Goal: Task Accomplishment & Management: Manage account settings

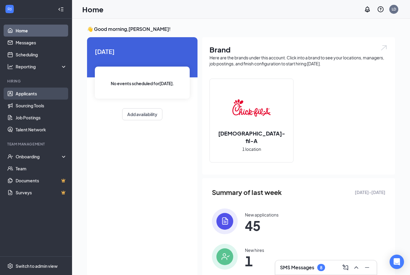
click at [40, 95] on link "Applicants" at bounding box center [41, 94] width 51 height 12
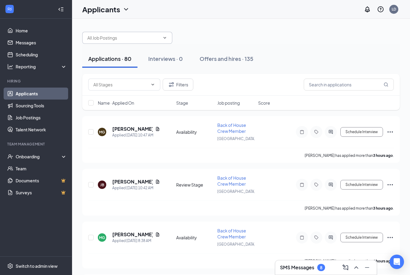
click at [143, 37] on input "text" at bounding box center [123, 38] width 73 height 7
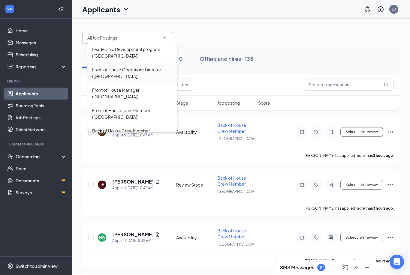
click at [142, 80] on div "Front of House Operations Director ([GEOGRAPHIC_DATA])" at bounding box center [132, 73] width 90 height 20
type input "Front of House Operations Director (Palm Harbor)"
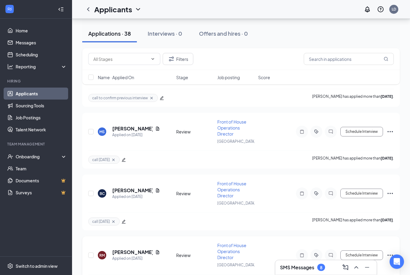
scroll to position [2136, 0]
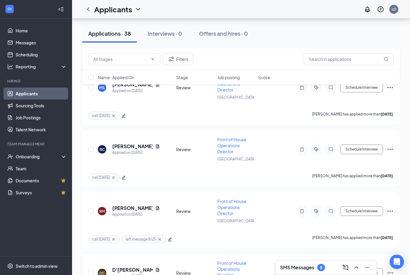
click at [392, 270] on icon "Ellipses" at bounding box center [390, 273] width 7 height 7
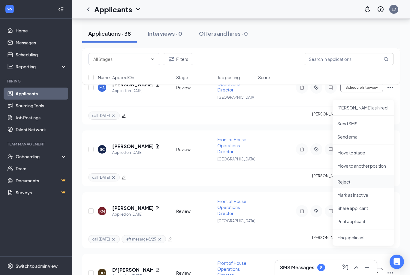
click at [365, 184] on p "Reject" at bounding box center [363, 182] width 52 height 6
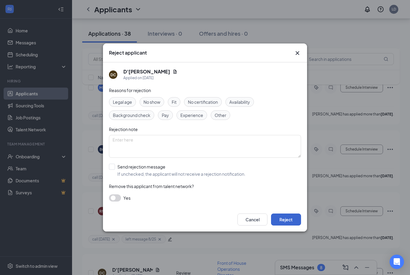
click at [282, 225] on button "Reject" at bounding box center [286, 220] width 30 height 12
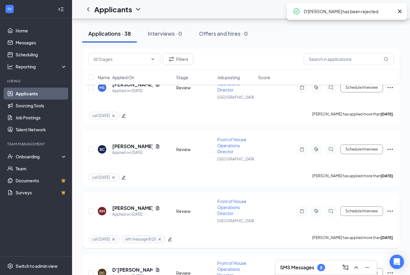
click at [393, 208] on icon "Ellipses" at bounding box center [390, 211] width 7 height 7
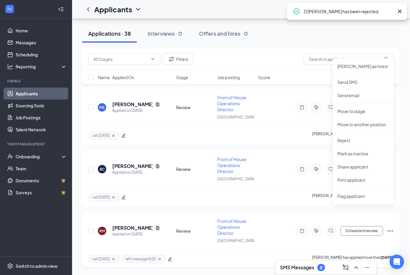
scroll to position [2075, 0]
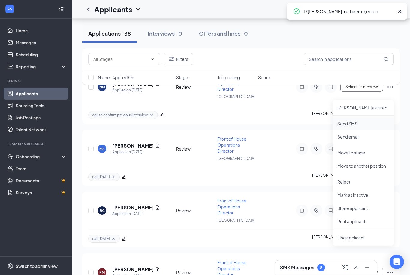
click at [370, 122] on p "Send SMS" at bounding box center [363, 124] width 52 height 6
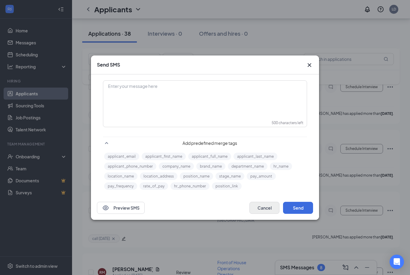
click at [271, 214] on button "Cancel" at bounding box center [264, 208] width 30 height 12
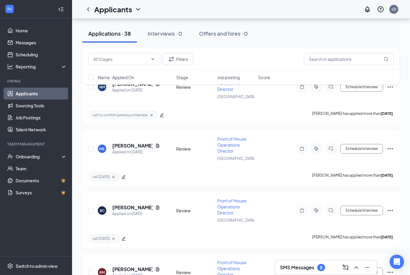
click at [392, 269] on icon "Ellipses" at bounding box center [390, 272] width 7 height 7
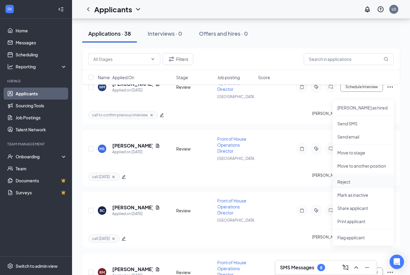
click at [361, 180] on p "Reject" at bounding box center [363, 182] width 52 height 6
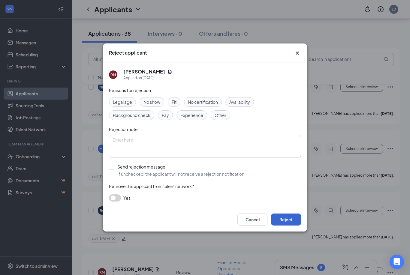
click at [295, 226] on button "Reject" at bounding box center [286, 220] width 30 height 12
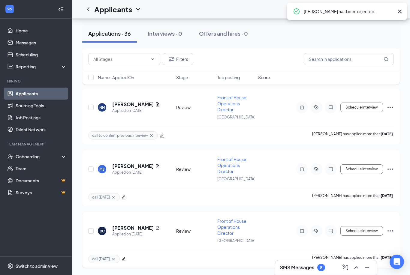
click at [393, 235] on icon "Ellipses" at bounding box center [390, 231] width 7 height 7
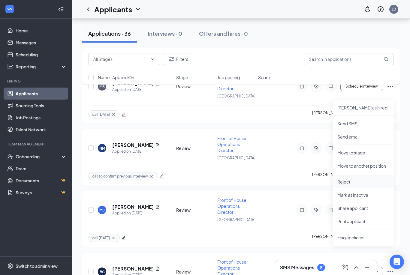
click at [361, 180] on p "Reject" at bounding box center [363, 182] width 52 height 6
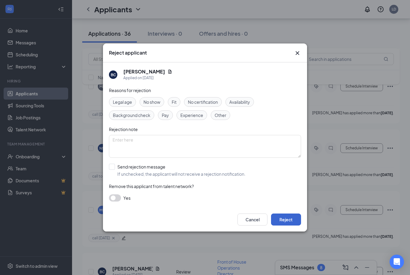
click at [291, 226] on button "Reject" at bounding box center [286, 220] width 30 height 12
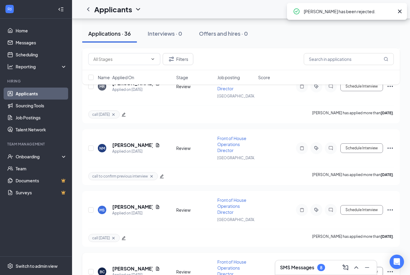
click at [391, 268] on icon "Ellipses" at bounding box center [390, 271] width 7 height 7
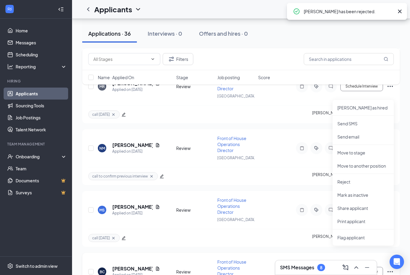
scroll to position [1953, 0]
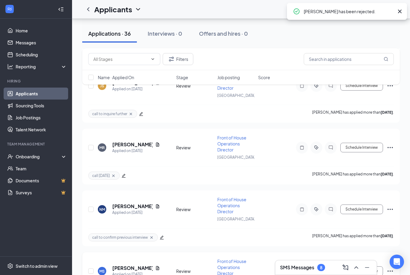
click at [392, 271] on icon "Ellipses" at bounding box center [390, 271] width 5 height 1
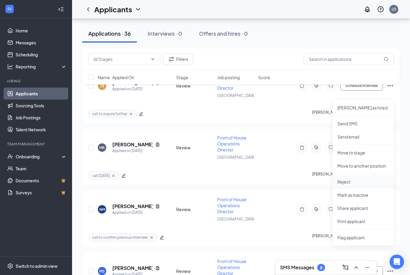
click at [362, 183] on p "Reject" at bounding box center [363, 182] width 52 height 6
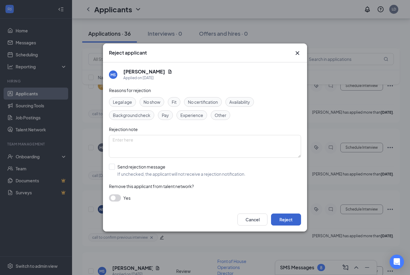
click at [289, 226] on button "Reject" at bounding box center [286, 220] width 30 height 12
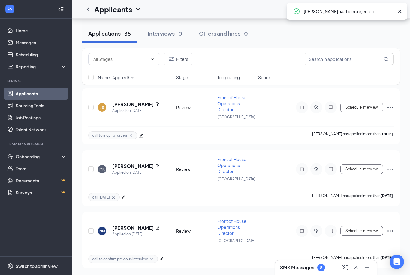
scroll to position [1891, 0]
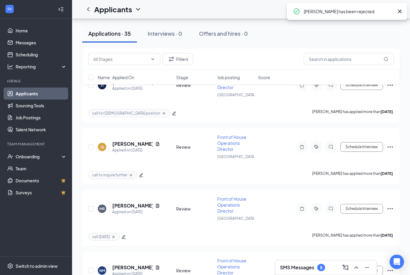
click at [391, 267] on icon "Ellipses" at bounding box center [390, 270] width 7 height 7
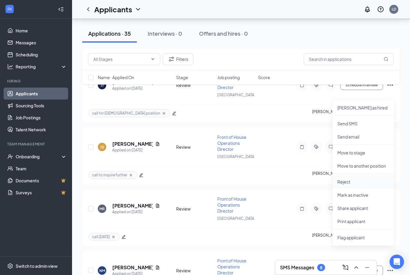
click at [362, 182] on p "Reject" at bounding box center [363, 182] width 52 height 6
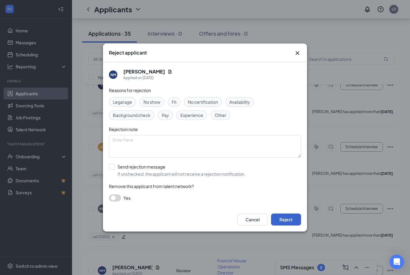
click at [284, 226] on button "Reject" at bounding box center [286, 220] width 30 height 12
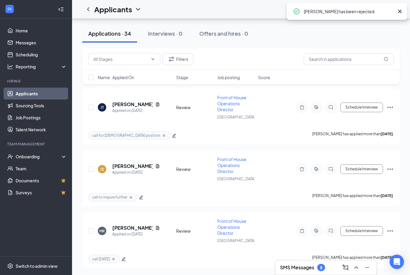
scroll to position [1830, 0]
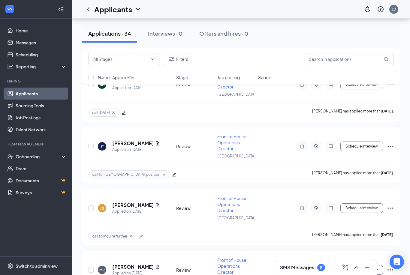
click at [391, 267] on icon "Ellipses" at bounding box center [390, 270] width 7 height 7
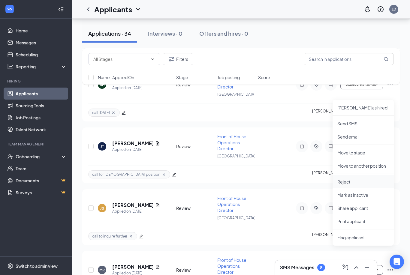
click at [359, 179] on li "Reject" at bounding box center [363, 181] width 61 height 13
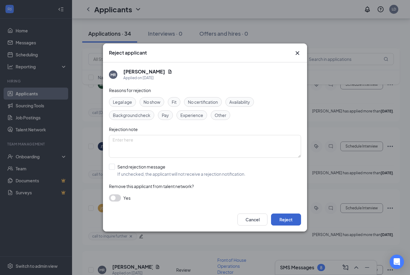
click at [289, 226] on button "Reject" at bounding box center [286, 220] width 30 height 12
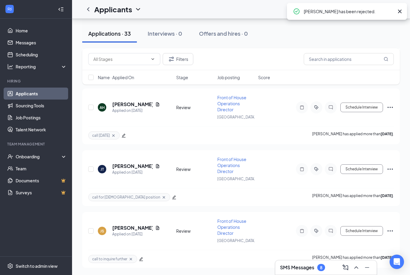
scroll to position [1769, 0]
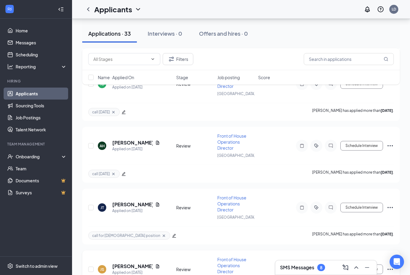
click at [389, 266] on icon "Ellipses" at bounding box center [390, 269] width 7 height 7
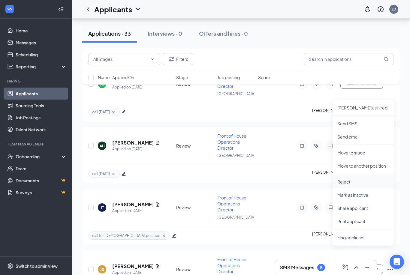
click at [375, 180] on p "Reject" at bounding box center [363, 182] width 52 height 6
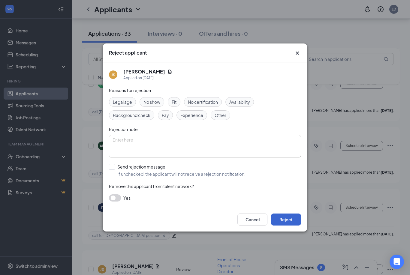
click at [286, 226] on button "Reject" at bounding box center [286, 220] width 30 height 12
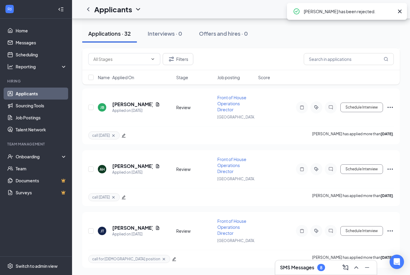
scroll to position [1708, 0]
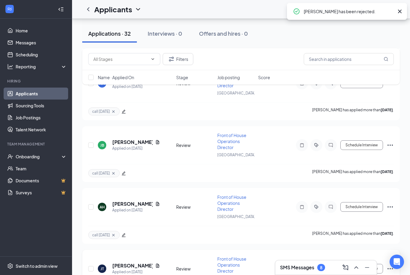
click at [391, 268] on icon "Ellipses" at bounding box center [390, 268] width 5 height 1
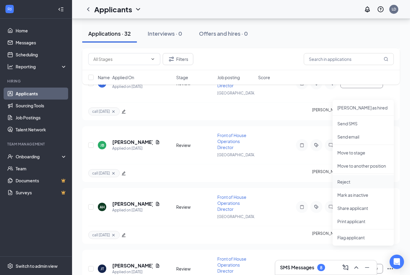
click at [372, 180] on p "Reject" at bounding box center [363, 182] width 52 height 6
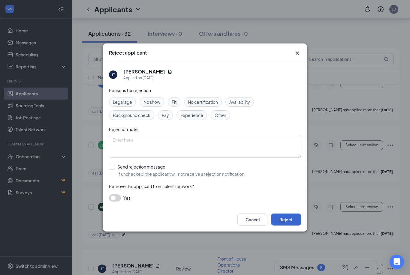
click at [294, 226] on button "Reject" at bounding box center [286, 220] width 30 height 12
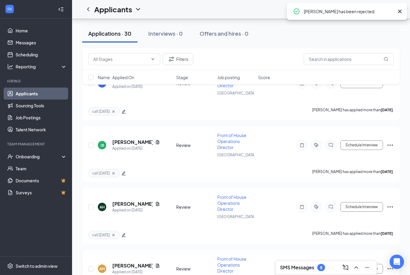
click at [391, 265] on icon "Ellipses" at bounding box center [390, 268] width 7 height 7
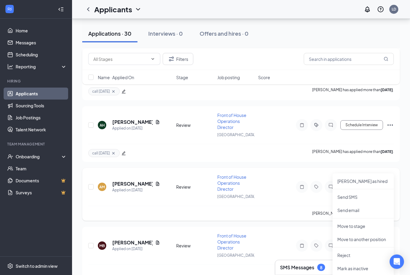
scroll to position [1790, 0]
click at [359, 253] on p "Reject" at bounding box center [363, 255] width 52 height 6
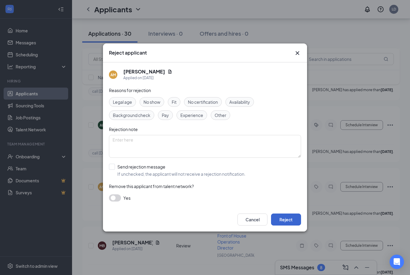
click at [294, 226] on button "Reject" at bounding box center [286, 220] width 30 height 12
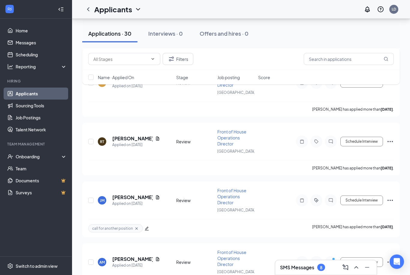
scroll to position [3337, 0]
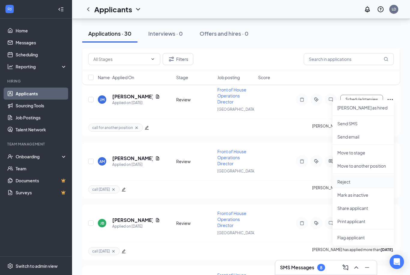
click at [367, 180] on p "Reject" at bounding box center [363, 182] width 52 height 6
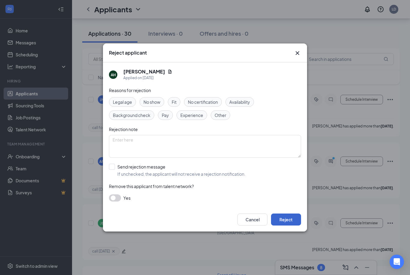
click at [296, 226] on button "Reject" at bounding box center [286, 220] width 30 height 12
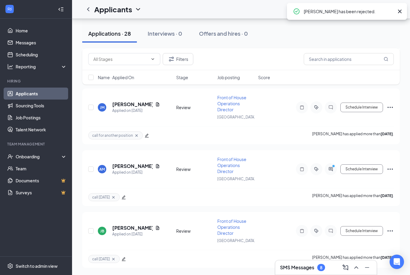
scroll to position [3215, 0]
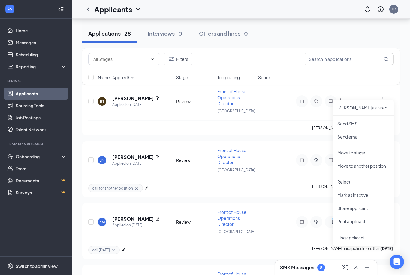
click at [358, 175] on ul "Mark as hired Send SMS Send email Move to stage Move to another position Reject…" at bounding box center [363, 173] width 61 height 146
click at [361, 181] on p "Reject" at bounding box center [363, 182] width 52 height 6
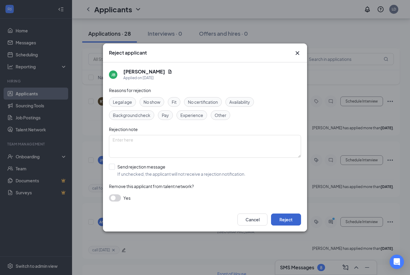
click at [290, 226] on button "Reject" at bounding box center [286, 220] width 30 height 12
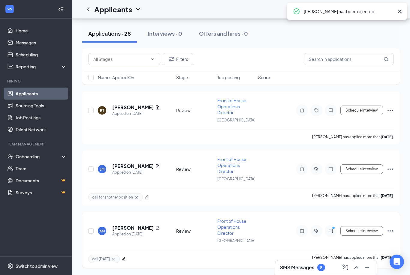
scroll to position [3092, 0]
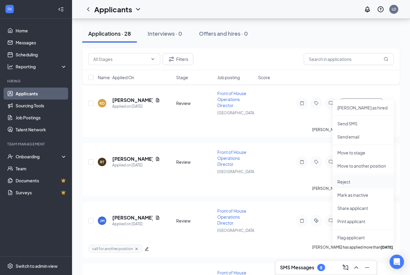
click at [361, 182] on p "Reject" at bounding box center [363, 182] width 52 height 6
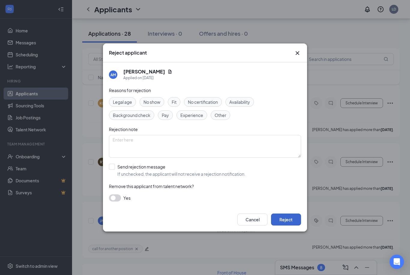
click at [296, 226] on button "Reject" at bounding box center [286, 220] width 30 height 12
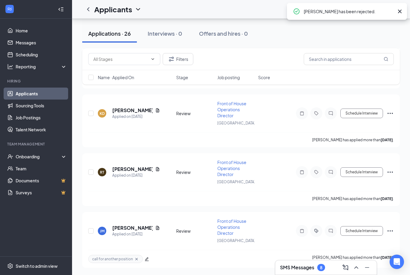
scroll to position [2970, 0]
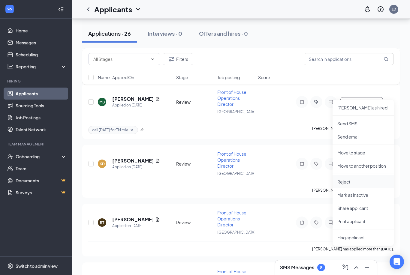
click at [365, 177] on li "Reject" at bounding box center [363, 181] width 61 height 13
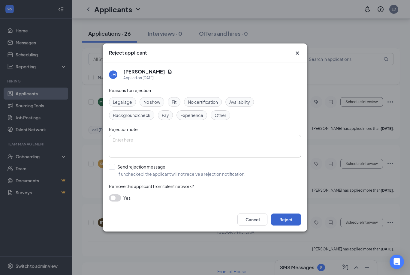
click at [296, 226] on button "Reject" at bounding box center [286, 220] width 30 height 12
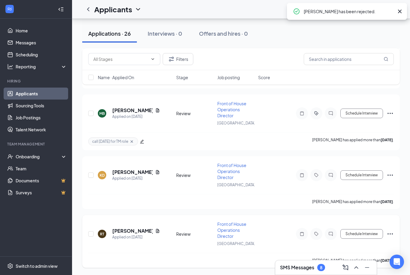
scroll to position [2908, 0]
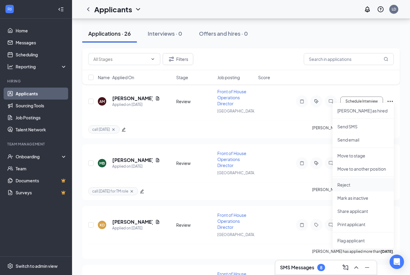
click at [358, 188] on li "Reject" at bounding box center [363, 184] width 61 height 13
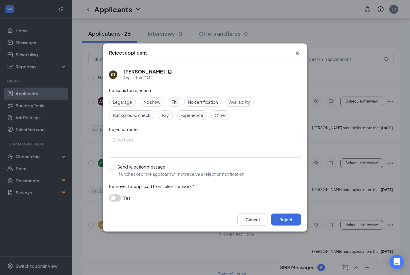
click at [282, 232] on div "Cancel Reject" at bounding box center [205, 220] width 204 height 24
click at [282, 226] on button "Reject" at bounding box center [286, 220] width 30 height 12
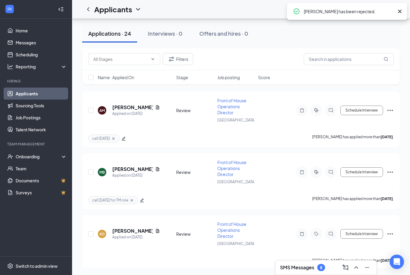
scroll to position [2731, 0]
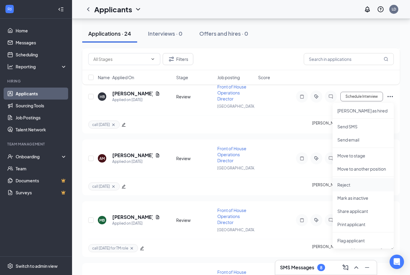
click at [354, 187] on p "Reject" at bounding box center [363, 185] width 52 height 6
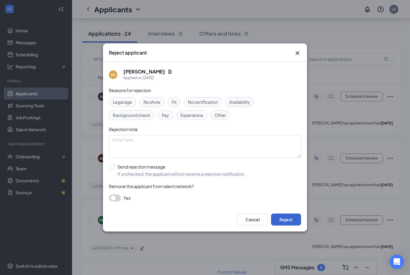
click at [289, 226] on button "Reject" at bounding box center [286, 220] width 30 height 12
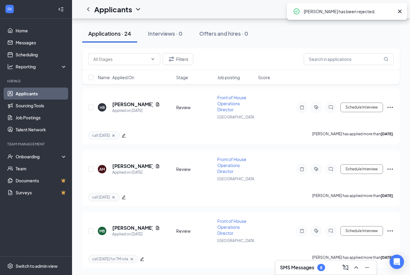
scroll to position [2614, 0]
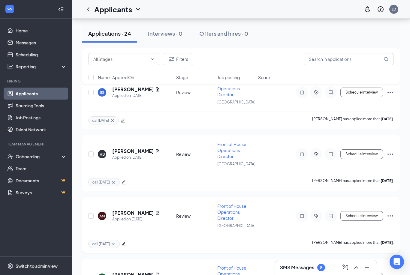
click at [393, 216] on icon "Ellipses" at bounding box center [390, 216] width 5 height 1
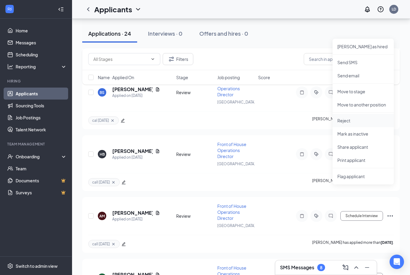
click at [363, 119] on p "Reject" at bounding box center [363, 121] width 52 height 6
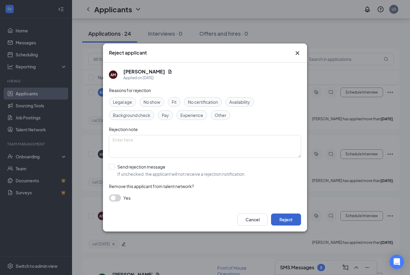
click at [283, 226] on button "Reject" at bounding box center [286, 220] width 30 height 12
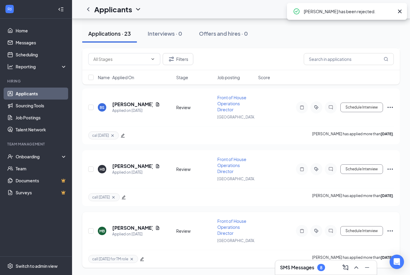
scroll to position [2492, 0]
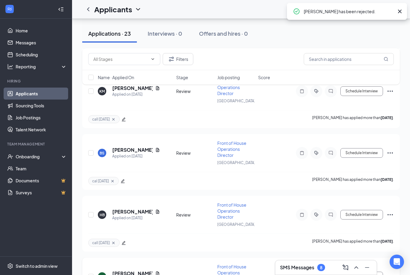
click at [390, 273] on icon "Ellipses" at bounding box center [390, 276] width 7 height 7
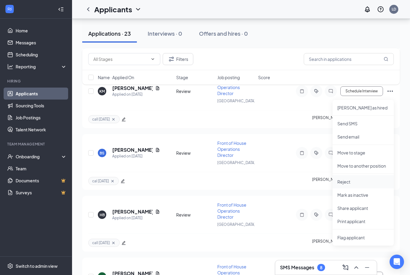
click at [373, 182] on p "Reject" at bounding box center [363, 182] width 52 height 6
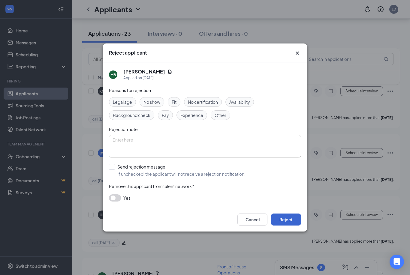
click at [289, 226] on button "Reject" at bounding box center [286, 220] width 30 height 12
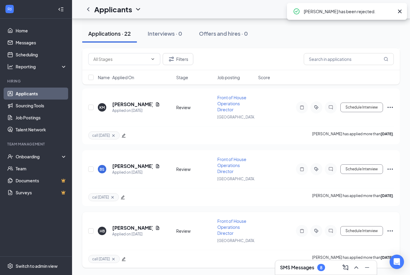
scroll to position [2369, 0]
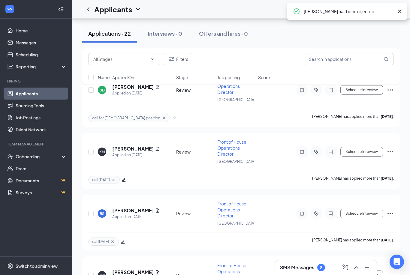
click at [391, 272] on icon "Ellipses" at bounding box center [390, 275] width 7 height 7
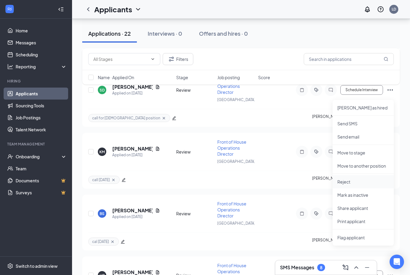
click at [370, 184] on p "Reject" at bounding box center [363, 182] width 52 height 6
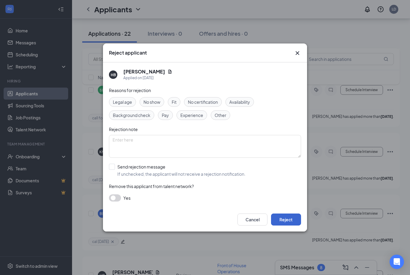
click at [293, 226] on button "Reject" at bounding box center [286, 220] width 30 height 12
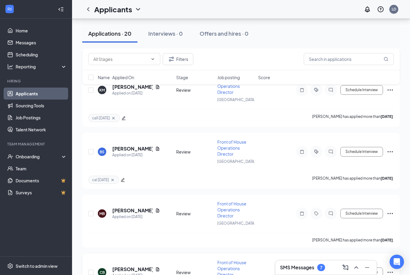
click at [391, 269] on icon "Ellipses" at bounding box center [390, 272] width 7 height 7
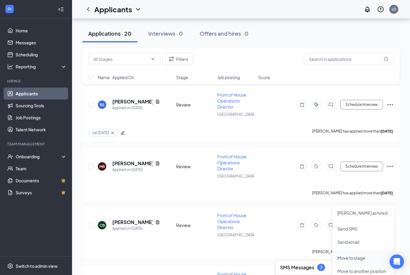
scroll to position [2420, 0]
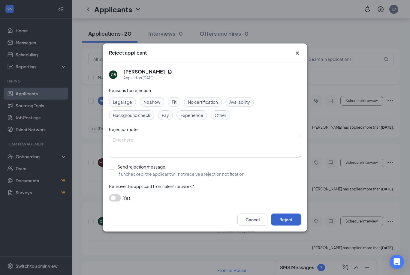
click at [297, 226] on button "Reject" at bounding box center [286, 220] width 30 height 12
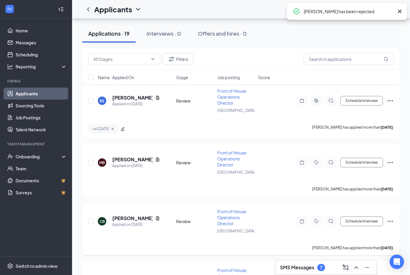
click at [389, 218] on icon "Ellipses" at bounding box center [390, 221] width 7 height 7
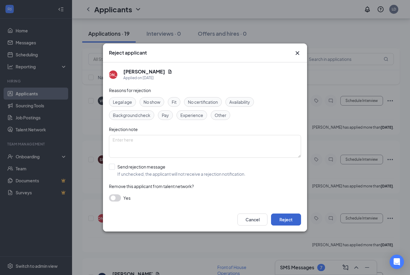
click at [295, 226] on button "Reject" at bounding box center [286, 220] width 30 height 12
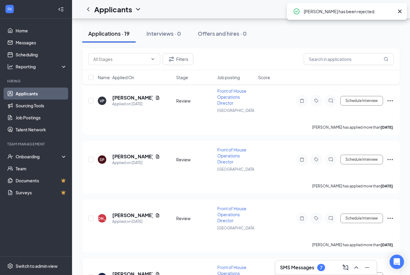
click at [390, 274] on icon "Ellipses" at bounding box center [390, 277] width 7 height 7
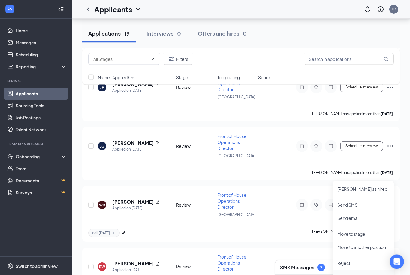
scroll to position [2496, 0]
click at [367, 264] on p "Reject" at bounding box center [363, 263] width 52 height 6
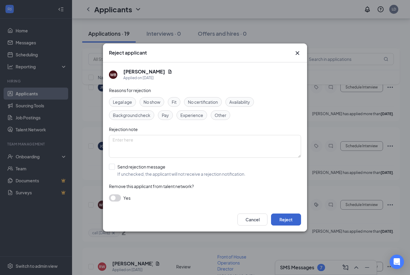
click at [290, 226] on button "Reject" at bounding box center [286, 220] width 30 height 12
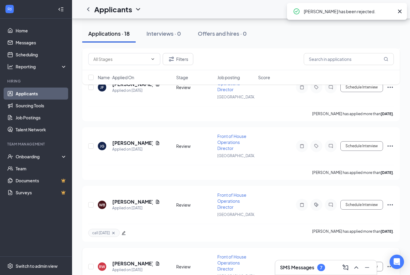
click at [392, 263] on icon "Ellipses" at bounding box center [390, 266] width 7 height 7
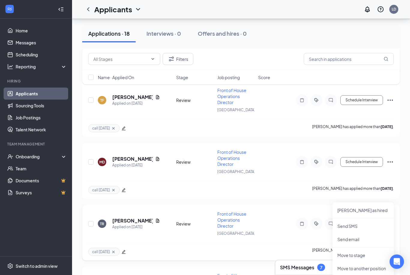
scroll to position [2542, 0]
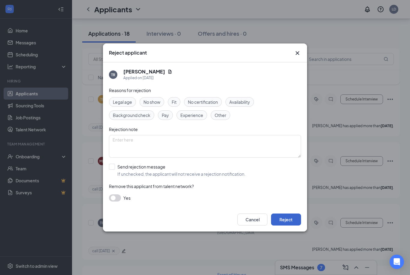
click at [296, 226] on button "Reject" at bounding box center [286, 220] width 30 height 12
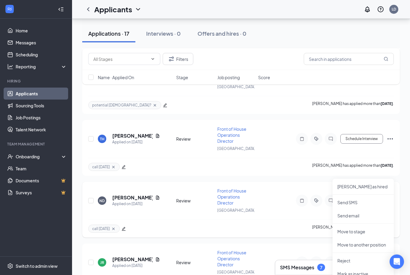
scroll to position [2627, 0]
click at [369, 262] on p "Reject" at bounding box center [363, 261] width 52 height 6
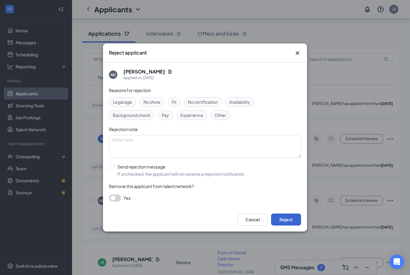
click at [297, 226] on button "Reject" at bounding box center [286, 220] width 30 height 12
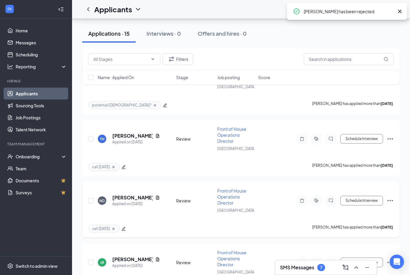
click at [392, 197] on icon "Ellipses" at bounding box center [390, 200] width 7 height 7
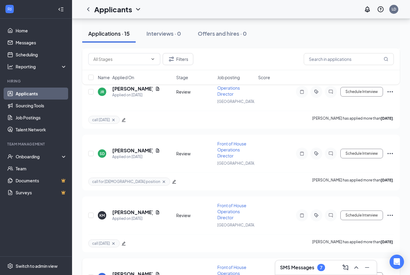
scroll to position [0, 0]
click at [391, 274] on icon "Ellipses" at bounding box center [390, 277] width 7 height 7
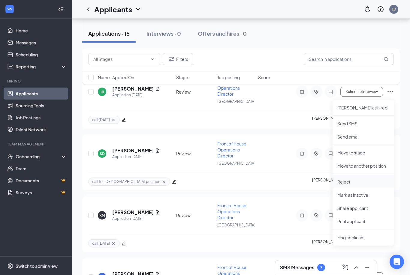
click at [368, 182] on p "Reject" at bounding box center [363, 182] width 52 height 6
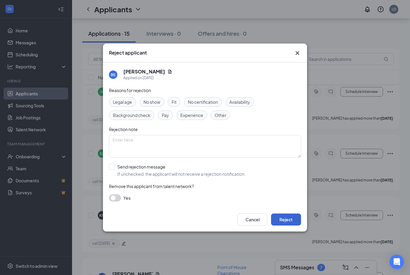
click at [293, 226] on button "Reject" at bounding box center [286, 220] width 30 height 12
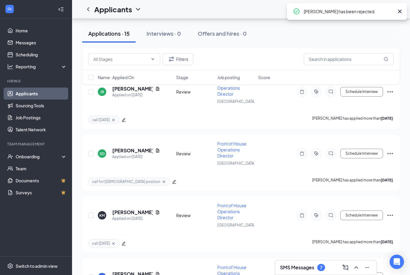
scroll to position [2366, 0]
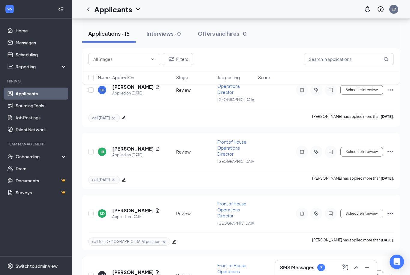
click at [394, 272] on icon "Ellipses" at bounding box center [390, 275] width 7 height 7
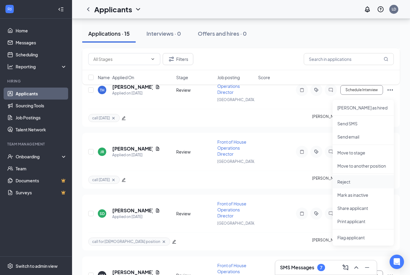
click at [375, 182] on p "Reject" at bounding box center [363, 182] width 52 height 6
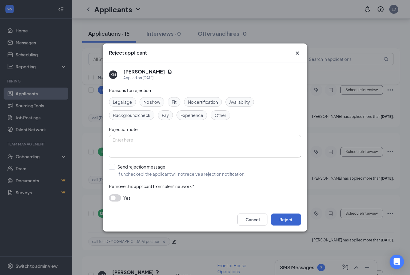
click at [299, 226] on button "Reject" at bounding box center [286, 220] width 30 height 12
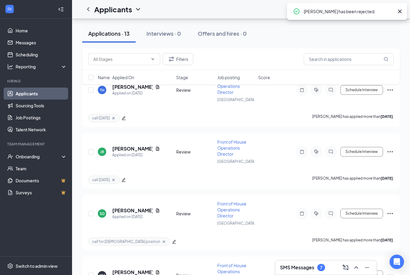
scroll to position [2183, 0]
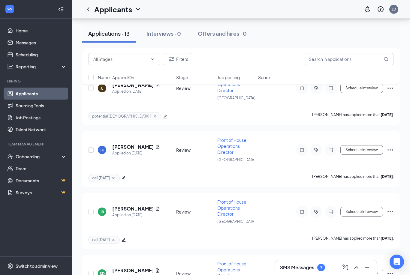
click at [393, 270] on icon "Ellipses" at bounding box center [390, 273] width 7 height 7
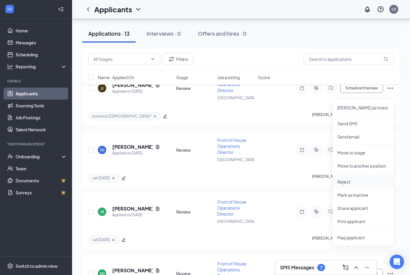
click at [363, 181] on p "Reject" at bounding box center [363, 182] width 52 height 6
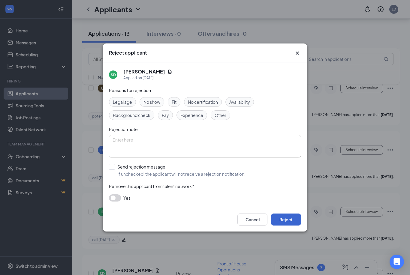
click at [295, 226] on button "Reject" at bounding box center [286, 220] width 30 height 12
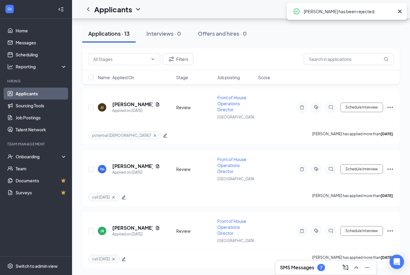
scroll to position [2060, 0]
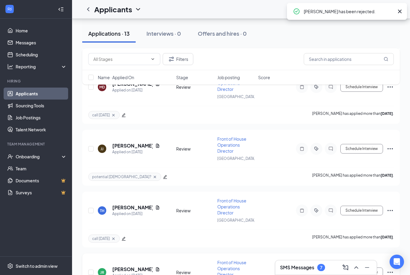
click at [393, 272] on icon "Ellipses" at bounding box center [390, 272] width 5 height 1
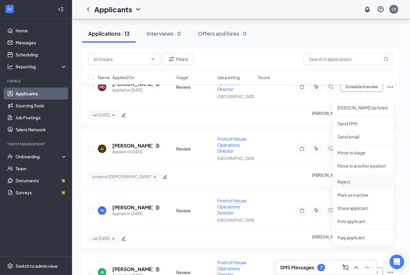
click at [357, 181] on p "Reject" at bounding box center [363, 182] width 52 height 6
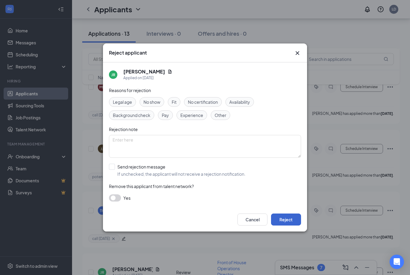
click at [291, 226] on button "Reject" at bounding box center [286, 220] width 30 height 12
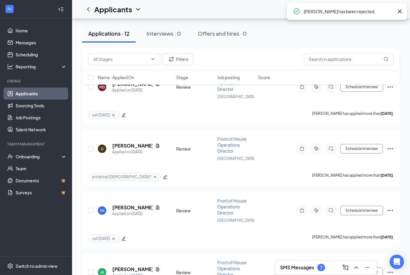
scroll to position [1938, 0]
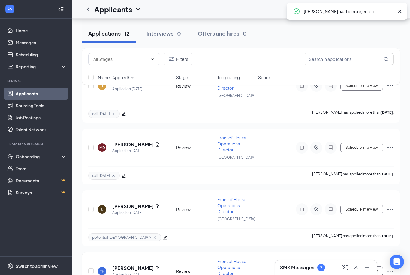
click at [393, 268] on icon "Ellipses" at bounding box center [390, 271] width 7 height 7
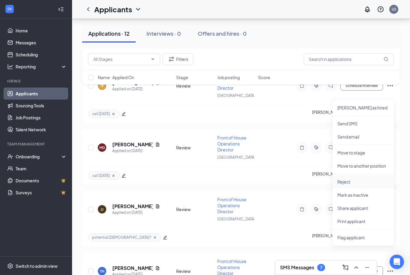
click at [379, 181] on p "Reject" at bounding box center [363, 182] width 52 height 6
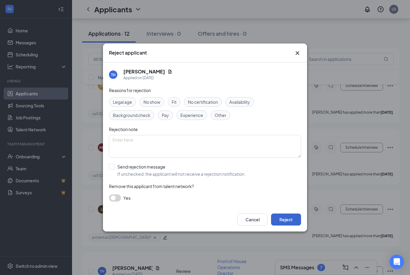
click at [298, 226] on button "Reject" at bounding box center [286, 220] width 30 height 12
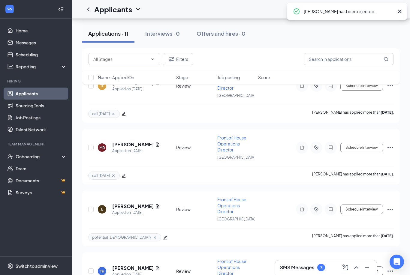
scroll to position [1815, 0]
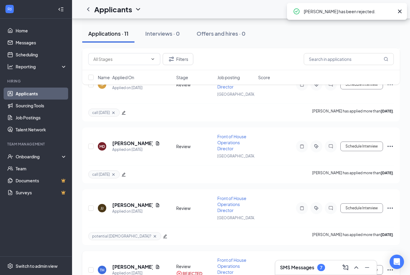
click at [390, 270] on icon "Ellipses" at bounding box center [390, 270] width 5 height 1
click at [319, 227] on div "potential BOH? Jontae Jenkins has applied more than 20 days ago ." at bounding box center [241, 236] width 306 height 18
click at [390, 205] on icon "Ellipses" at bounding box center [390, 208] width 7 height 7
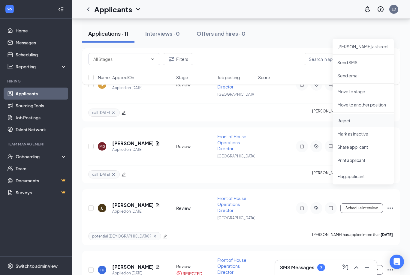
click at [380, 119] on p "Reject" at bounding box center [363, 121] width 52 height 6
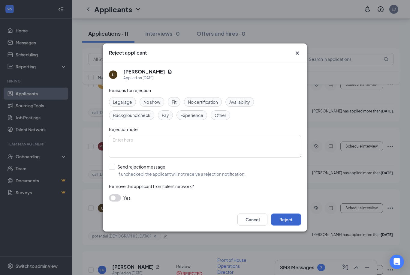
click at [297, 226] on button "Reject" at bounding box center [286, 220] width 30 height 12
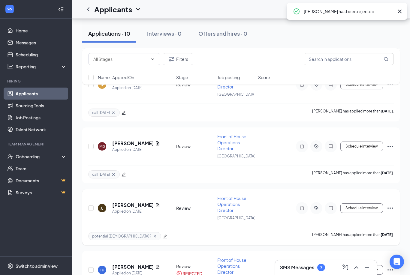
click at [394, 205] on icon "Ellipses" at bounding box center [390, 208] width 7 height 7
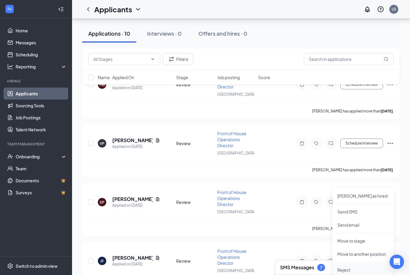
click at [346, 267] on li "Reject" at bounding box center [363, 270] width 61 height 13
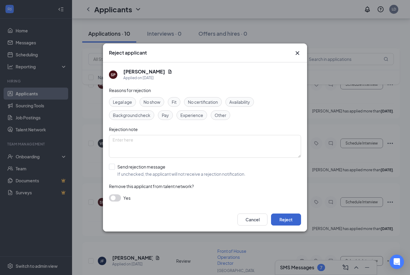
click at [299, 226] on button "Reject" at bounding box center [286, 220] width 30 height 12
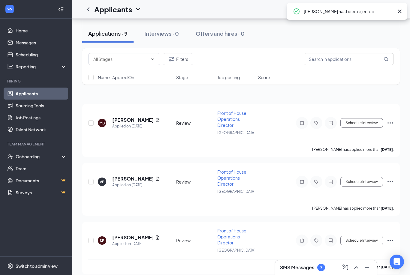
scroll to position [0, 0]
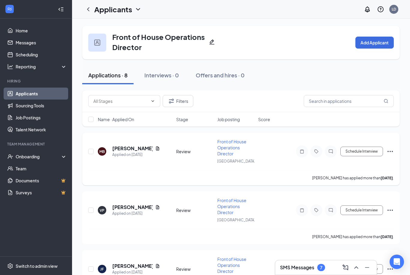
click at [394, 151] on icon "Ellipses" at bounding box center [390, 151] width 7 height 7
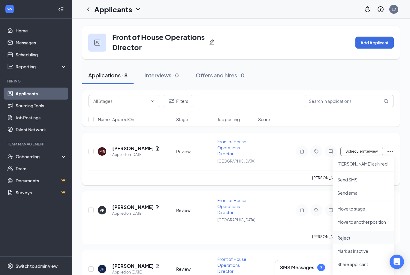
click at [345, 238] on p "Reject" at bounding box center [363, 238] width 52 height 6
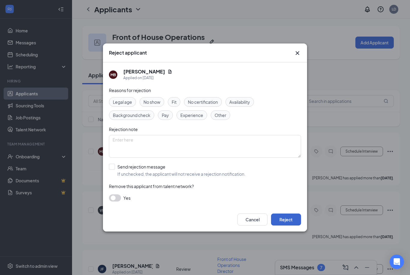
click at [292, 219] on button "Reject" at bounding box center [286, 220] width 30 height 12
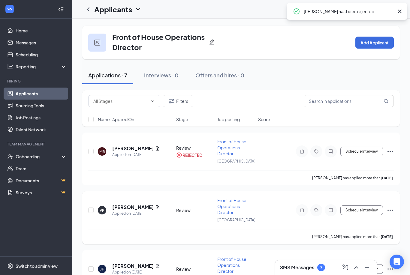
click at [391, 210] on icon "Ellipses" at bounding box center [390, 210] width 7 height 7
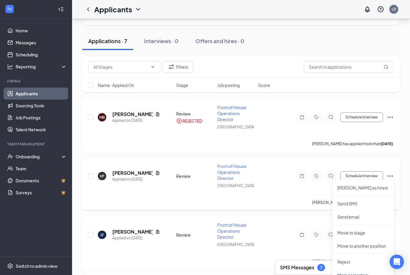
scroll to position [34, 0]
click at [364, 263] on p "Reject" at bounding box center [363, 262] width 52 height 6
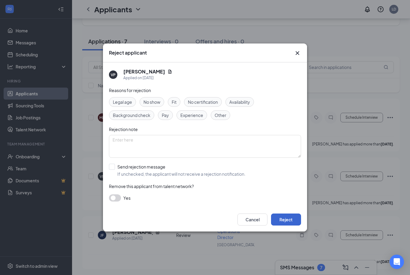
click at [293, 226] on button "Reject" at bounding box center [286, 220] width 30 height 12
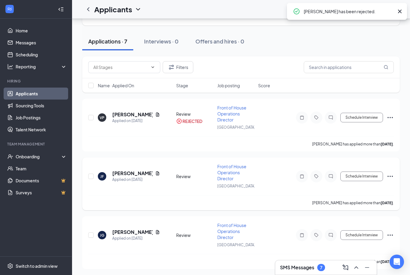
click at [391, 174] on icon "Ellipses" at bounding box center [390, 176] width 7 height 7
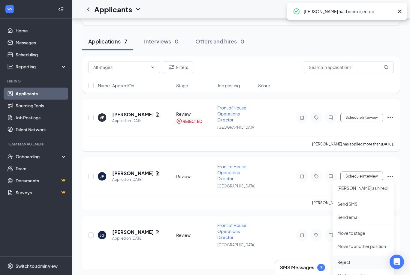
click at [355, 261] on p "Reject" at bounding box center [363, 262] width 52 height 6
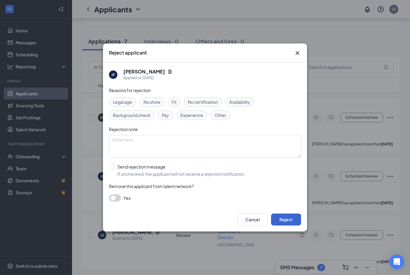
click at [296, 226] on button "Reject" at bounding box center [286, 220] width 30 height 12
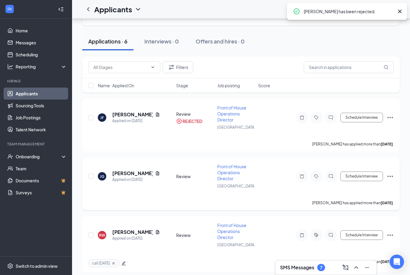
click at [390, 179] on icon "Ellipses" at bounding box center [390, 176] width 7 height 7
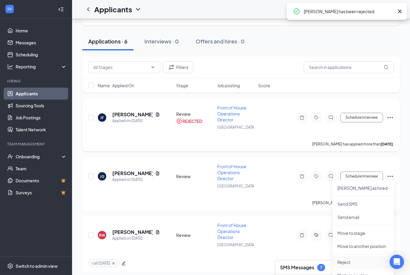
click at [358, 265] on p "Reject" at bounding box center [363, 262] width 52 height 6
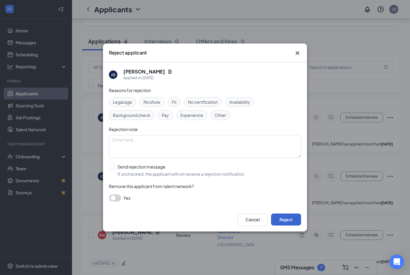
click at [293, 226] on button "Reject" at bounding box center [286, 220] width 30 height 12
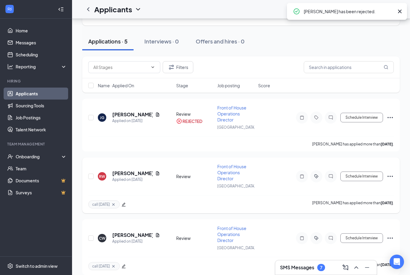
click at [393, 175] on icon "Ellipses" at bounding box center [390, 176] width 7 height 7
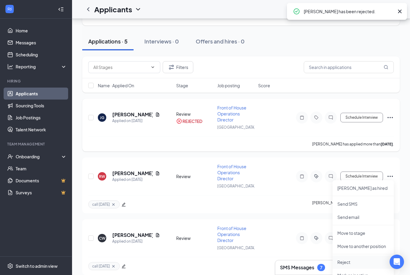
click at [357, 264] on p "Reject" at bounding box center [363, 262] width 52 height 6
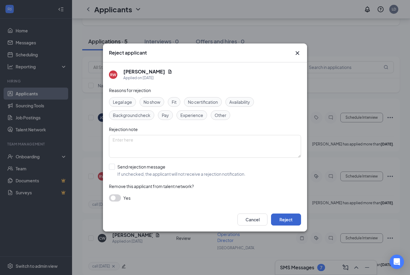
click at [295, 226] on button "Reject" at bounding box center [286, 220] width 30 height 12
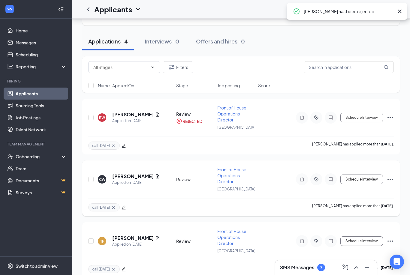
click at [394, 180] on icon "Ellipses" at bounding box center [390, 179] width 7 height 7
click at [353, 265] on p "Reject" at bounding box center [363, 265] width 52 height 6
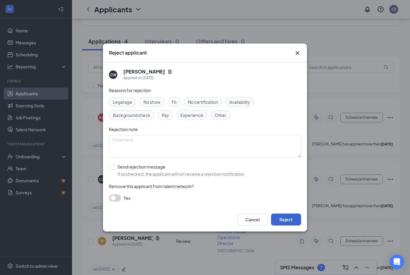
click at [291, 226] on button "Reject" at bounding box center [286, 220] width 30 height 12
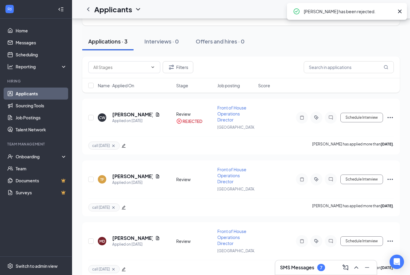
scroll to position [23, 0]
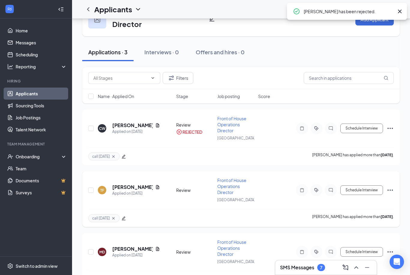
click at [393, 190] on icon "Ellipses" at bounding box center [390, 190] width 7 height 7
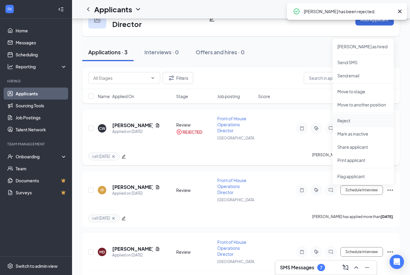
click at [373, 114] on li "Reject" at bounding box center [363, 120] width 61 height 13
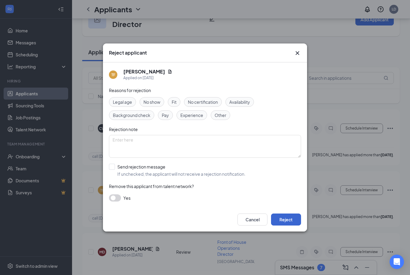
click at [295, 226] on button "Reject" at bounding box center [286, 220] width 30 height 12
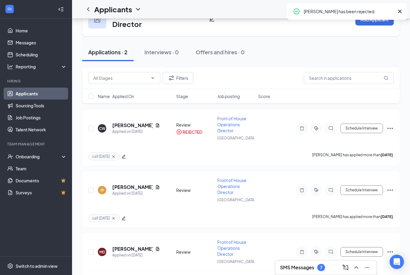
scroll to position [0, 0]
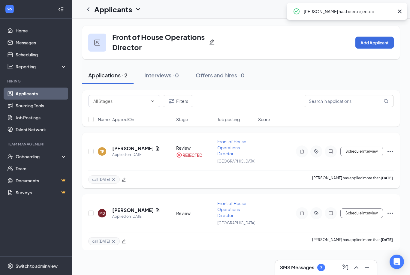
click at [393, 150] on icon "Ellipses" at bounding box center [390, 151] width 7 height 7
click at [305, 244] on div "call Monday 9/1 Michael DeMello has applied more than 20 days ago ." at bounding box center [241, 241] width 306 height 18
click at [392, 213] on icon "Ellipses" at bounding box center [390, 213] width 5 height 1
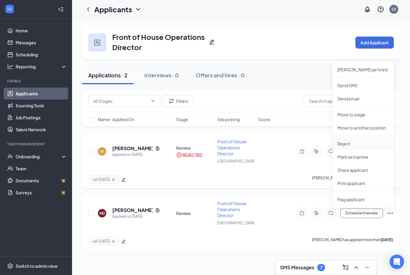
click at [368, 144] on p "Reject" at bounding box center [363, 144] width 52 height 6
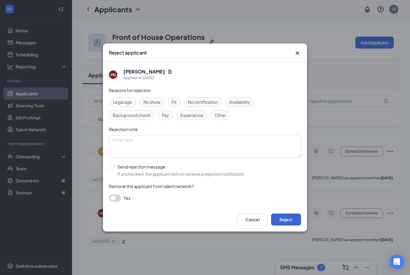
click at [297, 226] on button "Reject" at bounding box center [286, 220] width 30 height 12
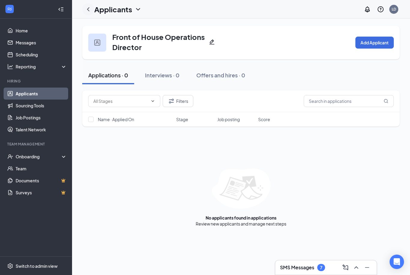
click at [91, 8] on icon "ChevronLeft" at bounding box center [88, 9] width 7 height 7
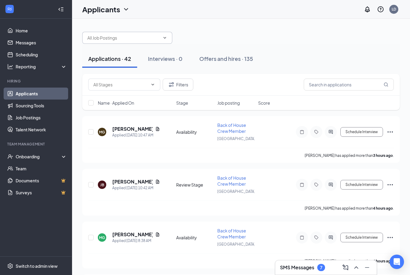
click at [140, 39] on input "text" at bounding box center [123, 38] width 73 height 7
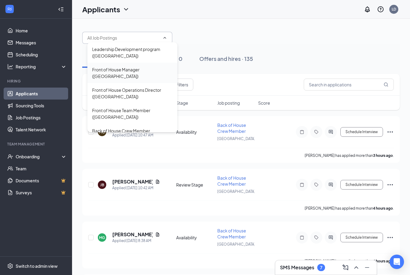
click at [142, 74] on div "Front of House Manager ([GEOGRAPHIC_DATA])" at bounding box center [132, 73] width 90 height 20
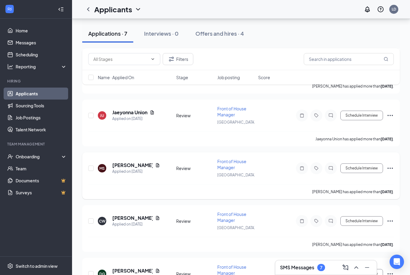
scroll to position [201, 0]
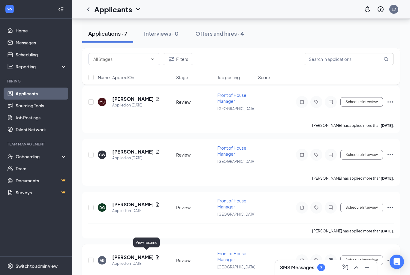
click at [155, 255] on icon "Document" at bounding box center [157, 257] width 5 height 5
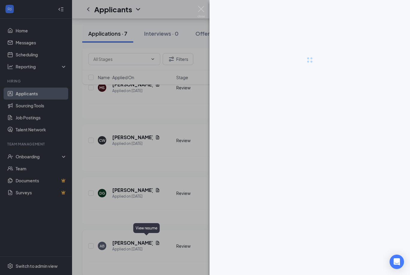
scroll to position [217, 0]
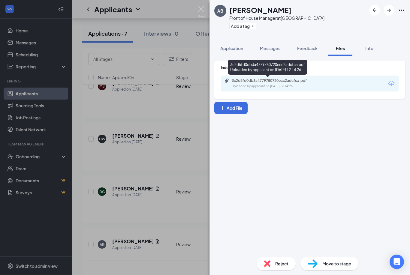
click at [272, 84] on div "3c2d5fd0db3a4779780720ecc2adcfca.pdf Uploaded by applicant on [DATE] 12:14:26" at bounding box center [273, 83] width 97 height 11
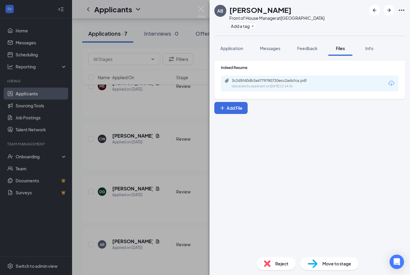
click at [158, 169] on div "AB [PERSON_NAME] Front of House Manager at [GEOGRAPHIC_DATA] Add a tag Applicat…" at bounding box center [205, 137] width 410 height 275
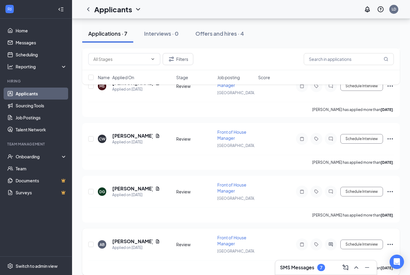
click at [392, 241] on icon "Ellipses" at bounding box center [390, 244] width 7 height 7
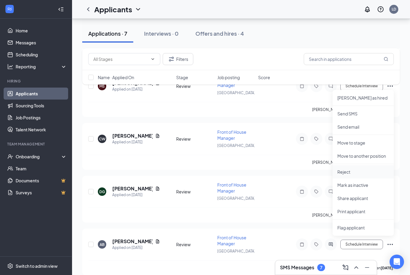
click at [361, 173] on p "Reject" at bounding box center [363, 172] width 52 height 6
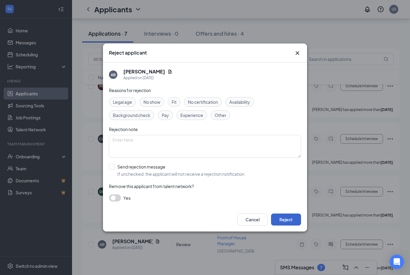
click at [284, 216] on button "Reject" at bounding box center [286, 220] width 30 height 12
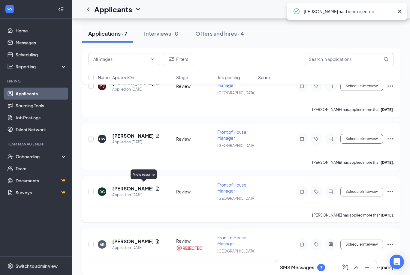
click at [155, 186] on icon "Document" at bounding box center [157, 188] width 5 height 5
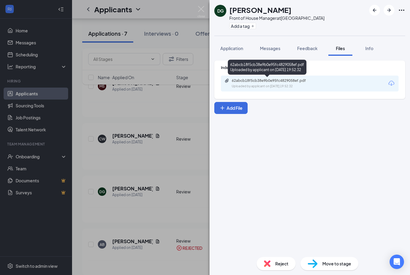
click at [290, 87] on div "Uploaded by applicant on [DATE] 19:52:32" at bounding box center [277, 86] width 90 height 5
click at [300, 84] on div "Uploaded by applicant on [DATE] 19:52:32" at bounding box center [277, 86] width 90 height 5
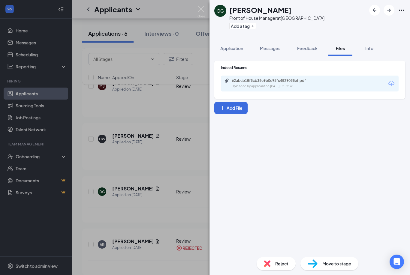
click at [192, 133] on div "DG [PERSON_NAME] Front of House Manager at [GEOGRAPHIC_DATA] Add a tag Applicat…" at bounding box center [205, 137] width 410 height 275
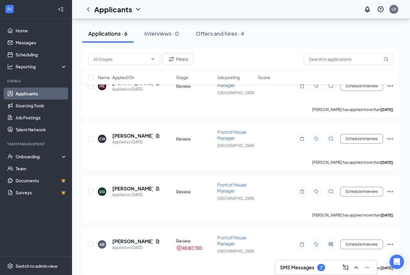
scroll to position [168, 0]
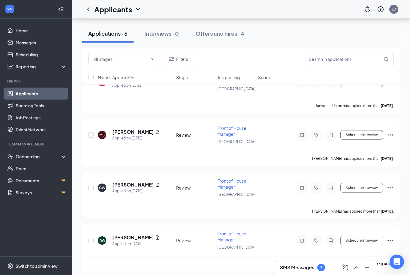
click at [393, 186] on icon "Ellipses" at bounding box center [390, 187] width 7 height 7
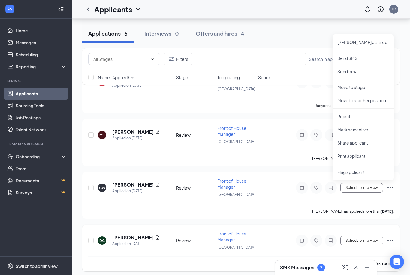
click at [388, 238] on icon "Ellipses" at bounding box center [390, 240] width 7 height 7
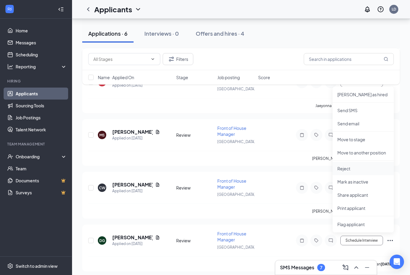
click at [364, 168] on p "Reject" at bounding box center [363, 169] width 52 height 6
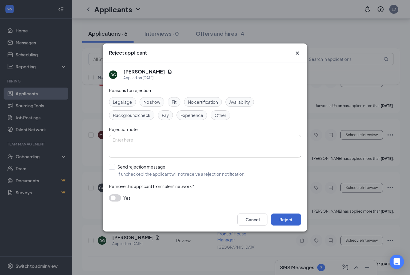
click at [286, 220] on button "Reject" at bounding box center [286, 220] width 30 height 12
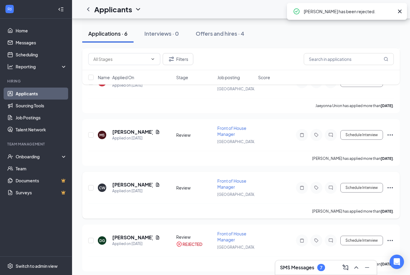
click at [161, 182] on div "CW [PERSON_NAME] Applied on [DATE]" at bounding box center [135, 188] width 75 height 13
click at [159, 183] on icon "Document" at bounding box center [157, 185] width 3 height 4
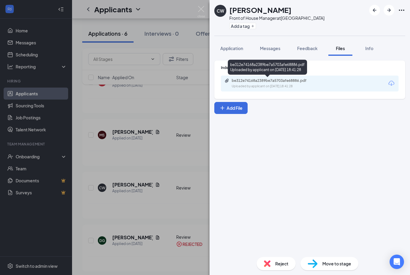
click at [271, 87] on div "Uploaded by applicant on [DATE] 18:41:28" at bounding box center [277, 86] width 90 height 5
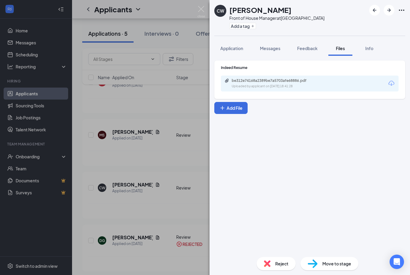
click at [150, 141] on div "CW [PERSON_NAME] Front of House Manager at [GEOGRAPHIC_DATA] Add a tag Applicat…" at bounding box center [205, 137] width 410 height 275
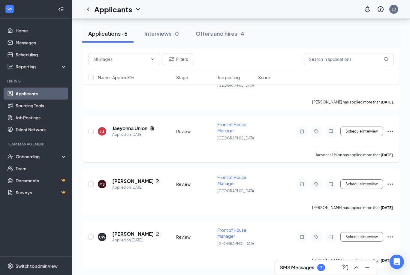
scroll to position [116, 0]
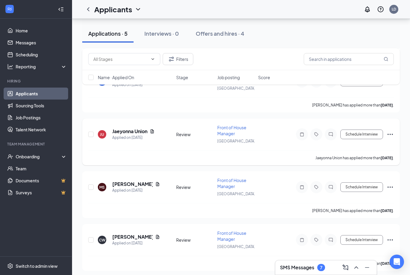
click at [149, 128] on div "Jaeyonna Union" at bounding box center [133, 131] width 42 height 7
click at [155, 184] on icon "Document" at bounding box center [157, 184] width 5 height 5
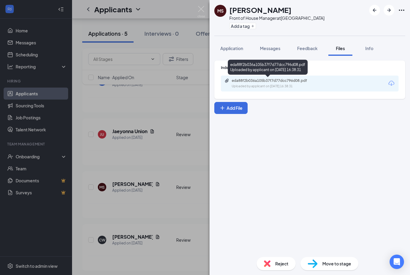
click at [290, 84] on div "eda88f2b036a105b37f7d77dcc796d08.pdf Uploaded by applicant on [DATE] 16:38:31" at bounding box center [273, 83] width 97 height 11
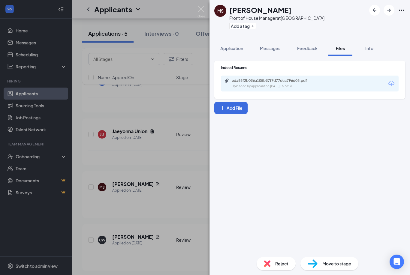
click at [137, 135] on div "MS [PERSON_NAME] Front of House Manager at [GEOGRAPHIC_DATA] Add a tag Applicat…" at bounding box center [205, 137] width 410 height 275
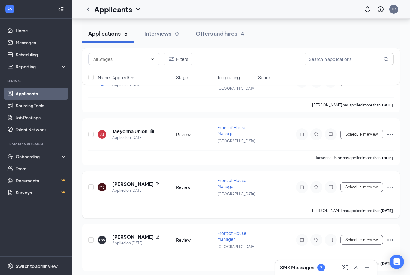
click at [388, 186] on icon "Ellipses" at bounding box center [390, 187] width 7 height 7
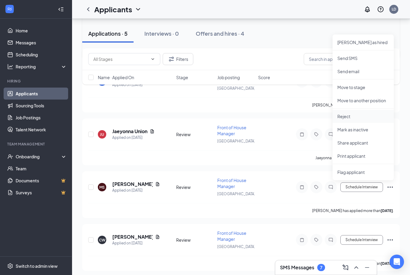
click at [354, 119] on p "Reject" at bounding box center [363, 116] width 52 height 6
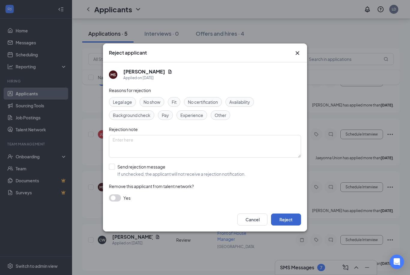
click at [282, 217] on button "Reject" at bounding box center [286, 220] width 30 height 12
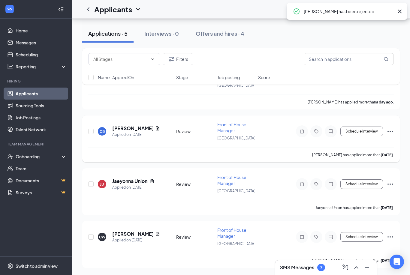
scroll to position [64, 0]
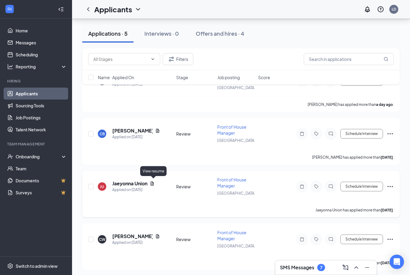
click at [154, 184] on icon "Document" at bounding box center [152, 183] width 5 height 5
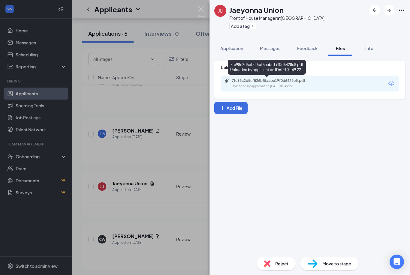
click at [233, 82] on div "7fe98c2d5ef526bf5aabe19f0d6428e8.pdf" at bounding box center [274, 80] width 84 height 5
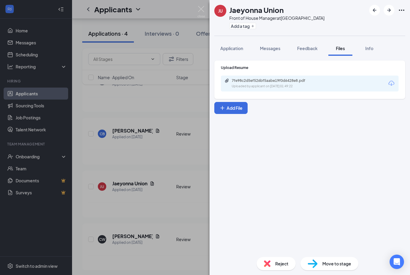
click at [158, 148] on div "[PERSON_NAME] Union Front of House Manager at [GEOGRAPHIC_DATA] Add a tag Appli…" at bounding box center [205, 137] width 410 height 275
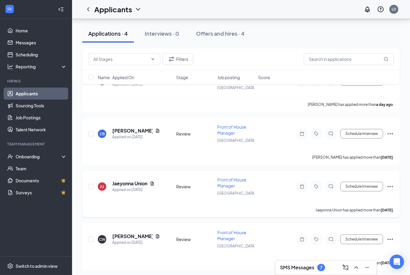
click at [391, 186] on icon "Ellipses" at bounding box center [390, 186] width 5 height 1
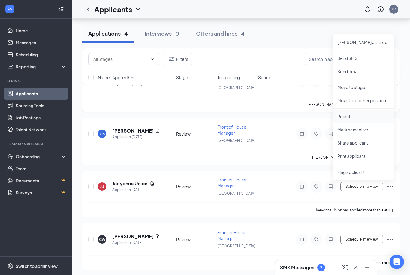
click at [355, 112] on li "Reject" at bounding box center [363, 116] width 61 height 13
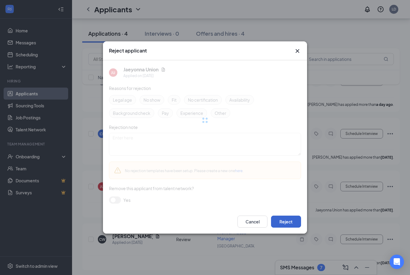
click at [283, 220] on button "Reject" at bounding box center [286, 222] width 30 height 12
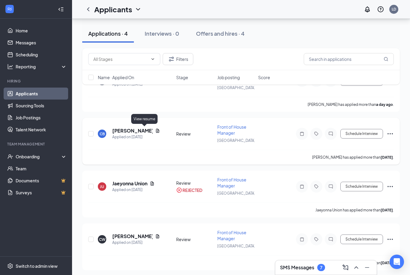
click at [155, 130] on icon "Document" at bounding box center [157, 130] width 5 height 5
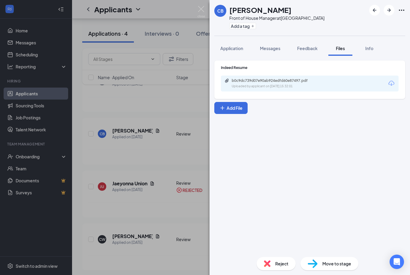
click at [285, 77] on div "b0c9dc739d07e90ab924edfd60e87497.pdf Uploaded by applicant on [DATE] 15:32:01" at bounding box center [310, 84] width 178 height 16
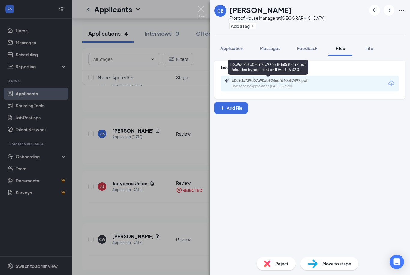
click at [284, 83] on div "b0c9dc739d07e90ab924edfd60e87497.pdf Uploaded by applicant on [DATE] 15:32:01" at bounding box center [273, 83] width 97 height 11
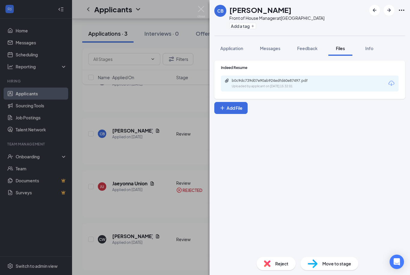
click at [173, 158] on div "CB [PERSON_NAME] Front of House Manager at [GEOGRAPHIC_DATA] Add a tag Applicat…" at bounding box center [205, 137] width 410 height 275
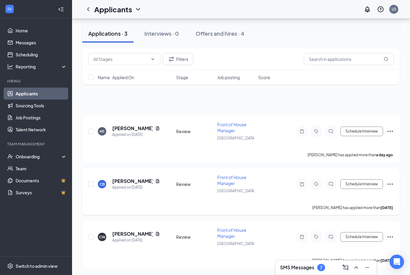
scroll to position [19, 0]
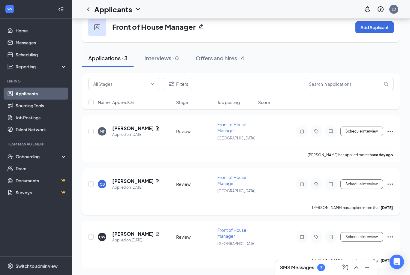
click at [391, 181] on icon "Ellipses" at bounding box center [390, 184] width 7 height 7
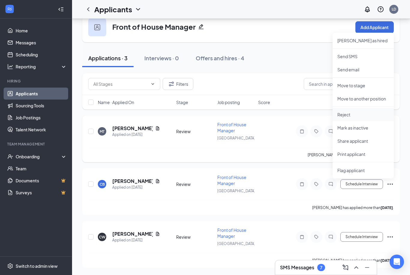
click at [357, 112] on p "Reject" at bounding box center [363, 115] width 52 height 6
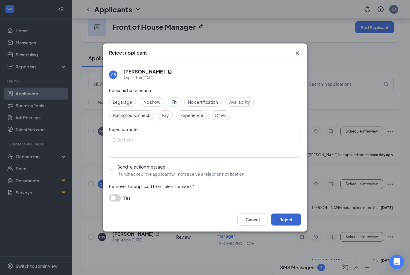
click at [279, 216] on button "Reject" at bounding box center [286, 220] width 30 height 12
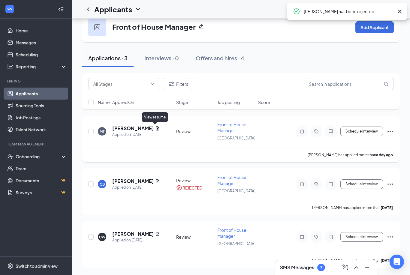
click at [157, 126] on icon "Document" at bounding box center [157, 128] width 5 height 5
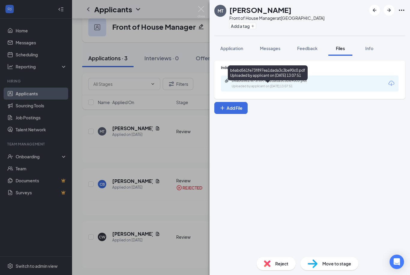
click at [295, 82] on div "b6abd561fe73f897ea1dada3c3be90c0.pdf" at bounding box center [274, 80] width 84 height 5
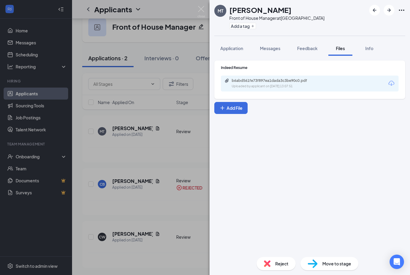
click at [165, 144] on div "MT [PERSON_NAME] Front of House Manager at [GEOGRAPHIC_DATA] Add a tag Applicat…" at bounding box center [205, 137] width 410 height 275
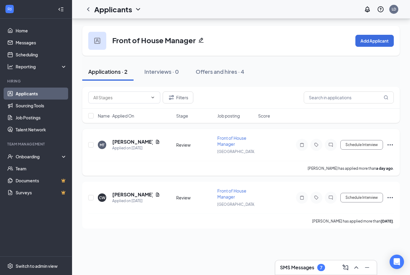
click at [393, 141] on icon "Ellipses" at bounding box center [390, 144] width 7 height 7
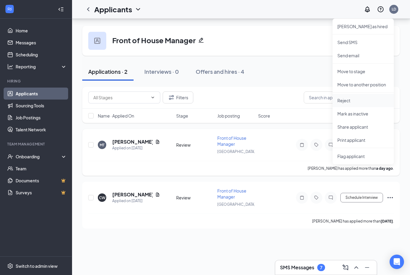
click at [343, 94] on li "Reject" at bounding box center [363, 100] width 61 height 13
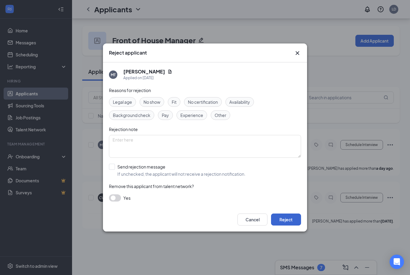
click at [288, 222] on button "Reject" at bounding box center [286, 220] width 30 height 12
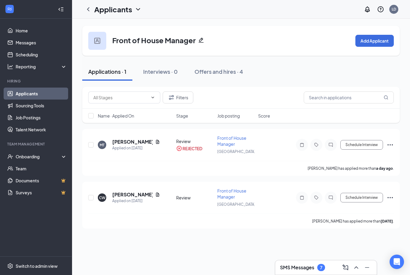
click at [111, 12] on h1 "Applicants" at bounding box center [113, 9] width 38 height 10
click at [113, 24] on link "Applicants" at bounding box center [130, 26] width 65 height 6
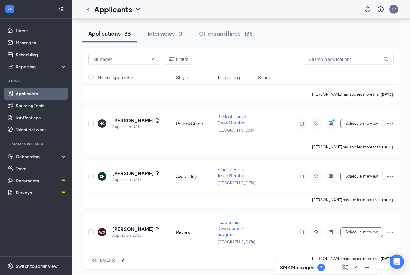
scroll to position [1712, 0]
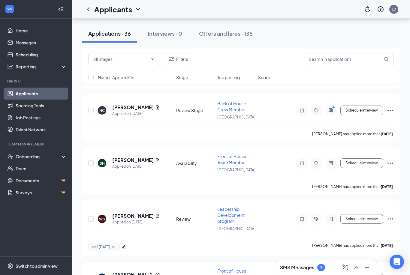
click at [391, 274] on icon "Ellipses" at bounding box center [390, 277] width 7 height 7
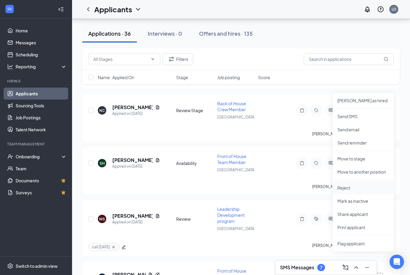
click at [350, 189] on p "Reject" at bounding box center [363, 188] width 52 height 6
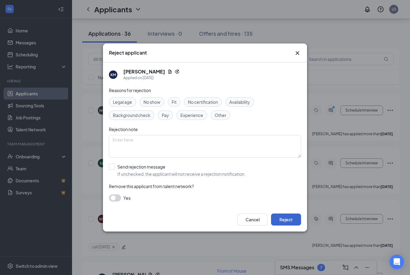
click at [288, 226] on button "Reject" at bounding box center [286, 220] width 30 height 12
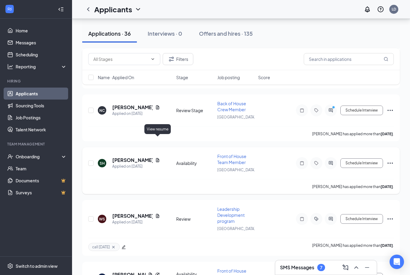
click at [158, 158] on icon "Document" at bounding box center [157, 160] width 3 height 4
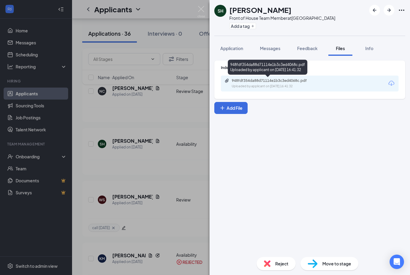
click at [282, 82] on div "948fdf354da88d71114e1b3c3ed4068c.pdf" at bounding box center [274, 80] width 84 height 5
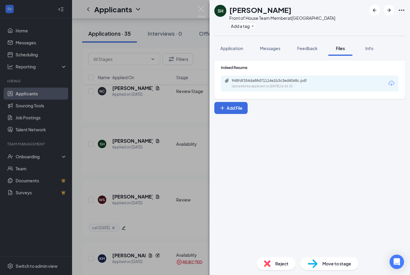
click at [200, 195] on div "SH [PERSON_NAME] Front of House Team Member at [GEOGRAPHIC_DATA] Add a tag Appl…" at bounding box center [205, 137] width 410 height 275
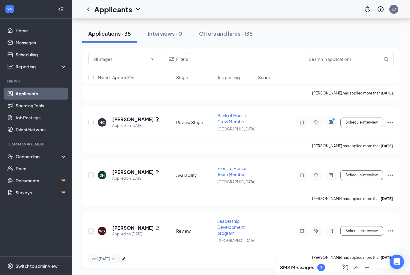
scroll to position [1679, 0]
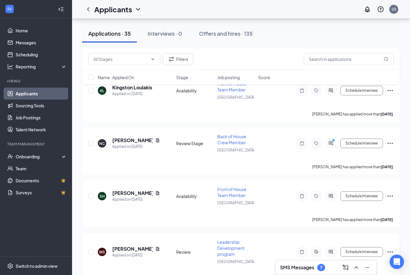
click at [389, 193] on icon "Ellipses" at bounding box center [390, 196] width 7 height 7
click at [388, 252] on icon "Ellipses" at bounding box center [390, 252] width 5 height 1
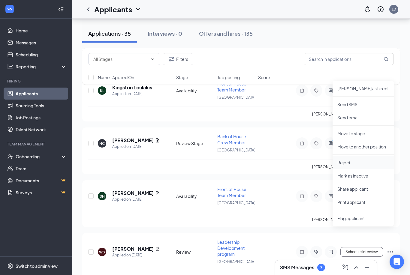
click at [353, 164] on p "Reject" at bounding box center [363, 163] width 52 height 6
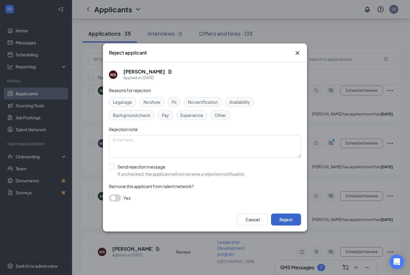
click at [290, 222] on button "Reject" at bounding box center [286, 220] width 30 height 12
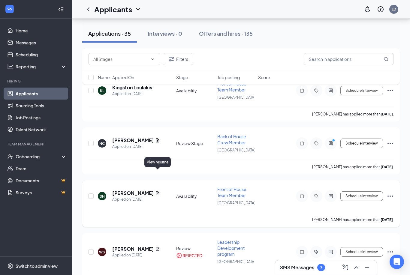
click at [159, 191] on icon "Document" at bounding box center [157, 193] width 5 height 5
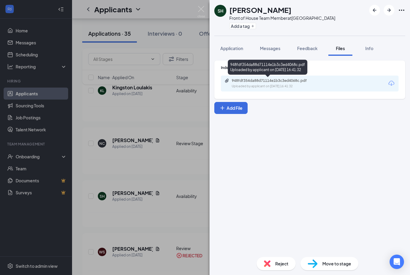
click at [294, 82] on div "948fdf354da88d71114e1b3c3ed4068c.pdf" at bounding box center [274, 80] width 84 height 5
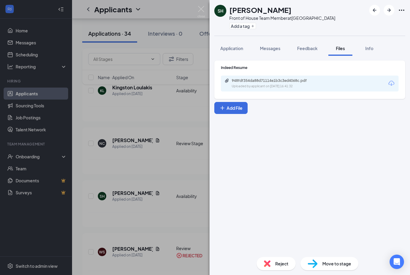
click at [184, 176] on div "SH [PERSON_NAME] Front of House Team Member at [GEOGRAPHIC_DATA] Add a tag Appl…" at bounding box center [205, 137] width 410 height 275
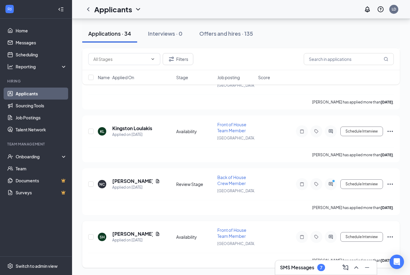
scroll to position [1618, 0]
